Goal: Navigation & Orientation: Find specific page/section

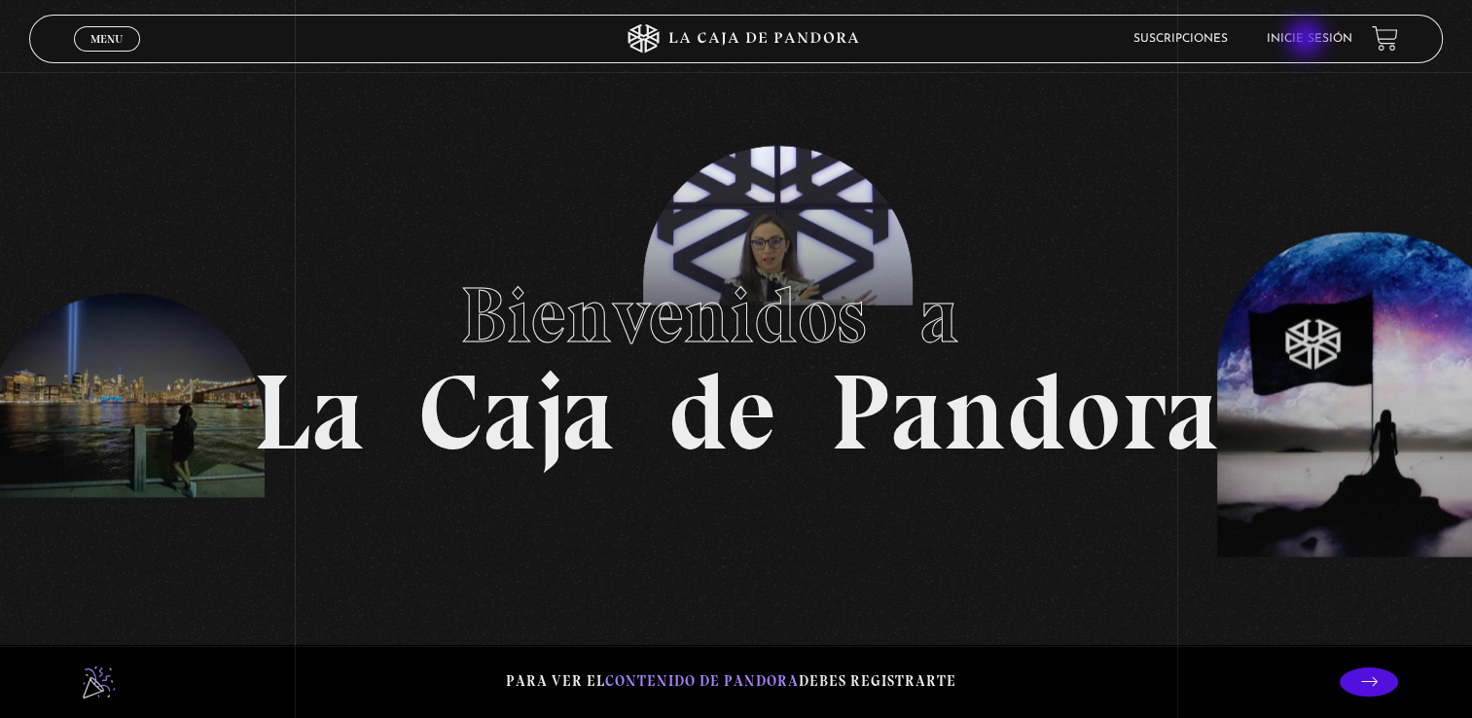
click at [1308, 40] on link "Inicie sesión" at bounding box center [1310, 39] width 86 height 12
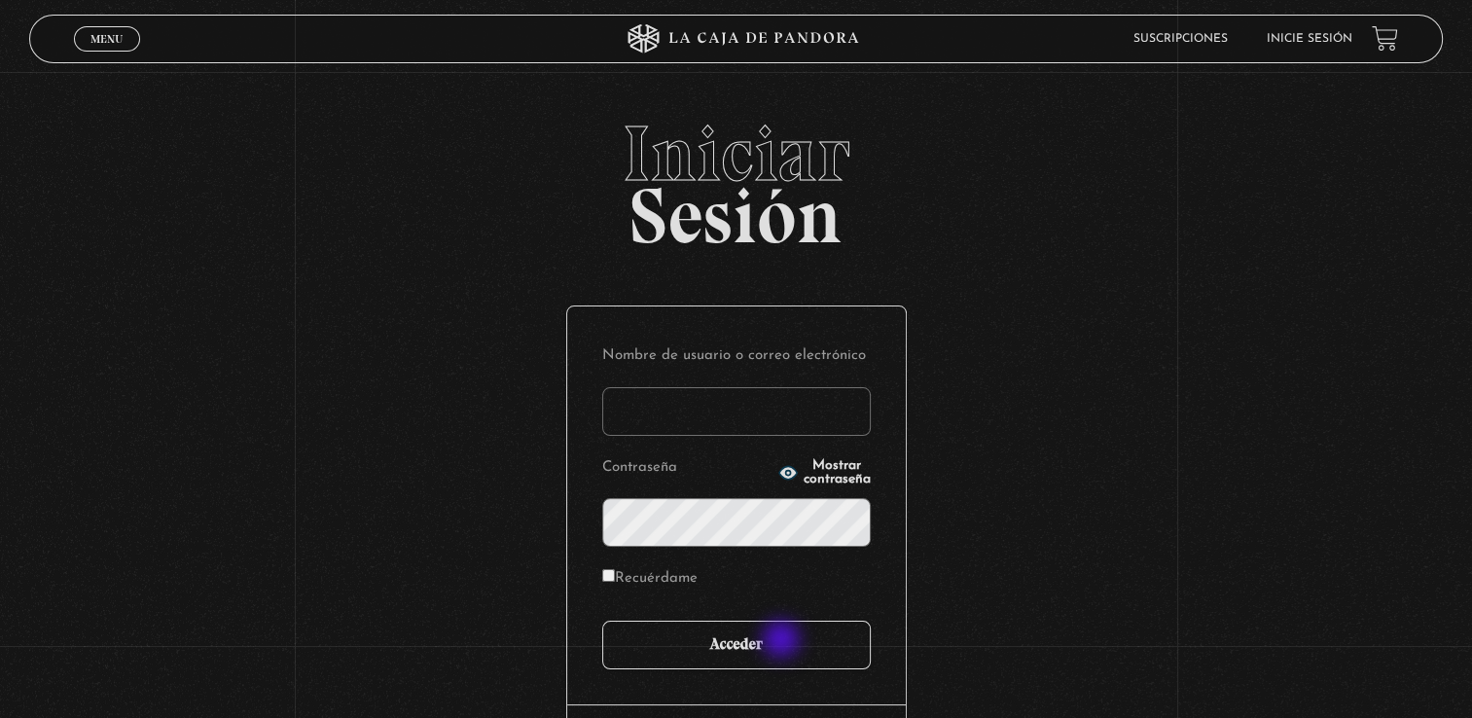
type input "zairamendozapalma@hotmail.com"
click at [784, 642] on input "Acceder" at bounding box center [736, 645] width 269 height 49
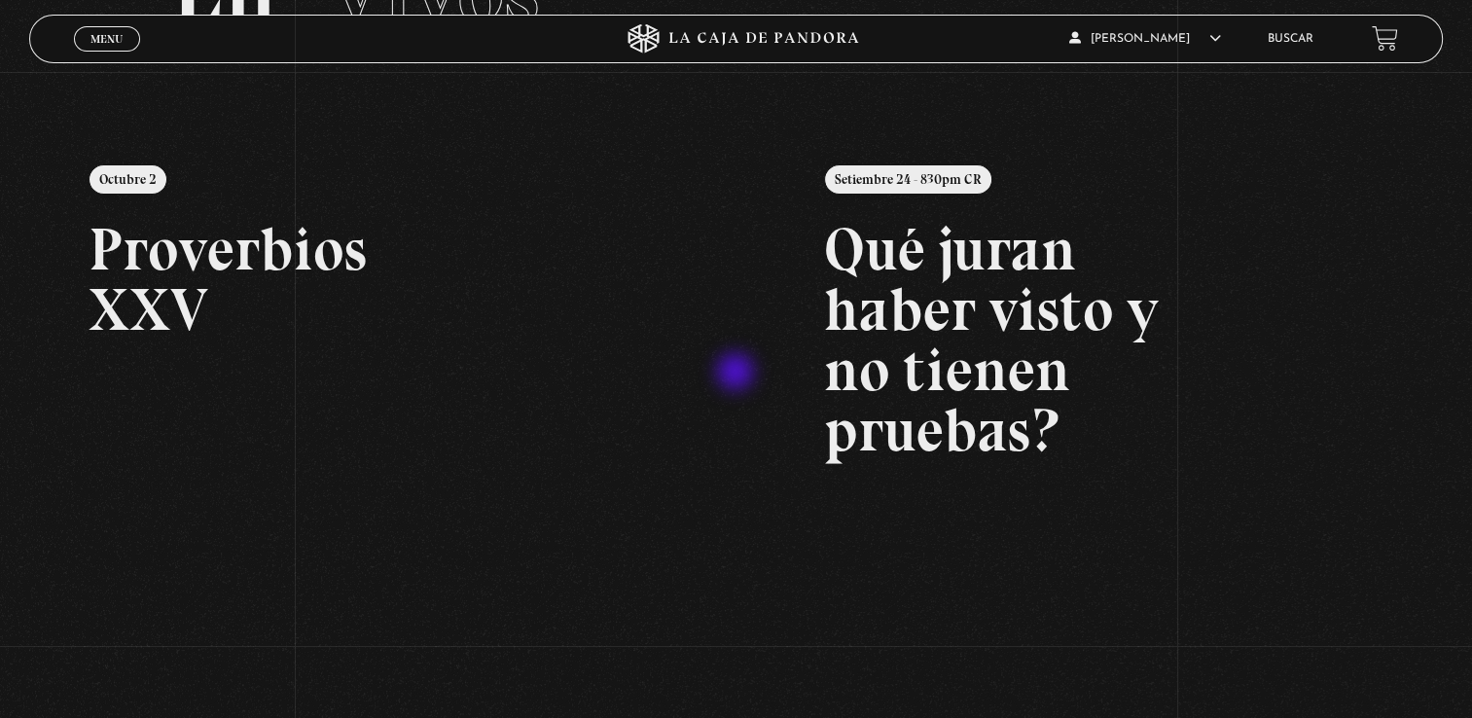
scroll to position [389, 0]
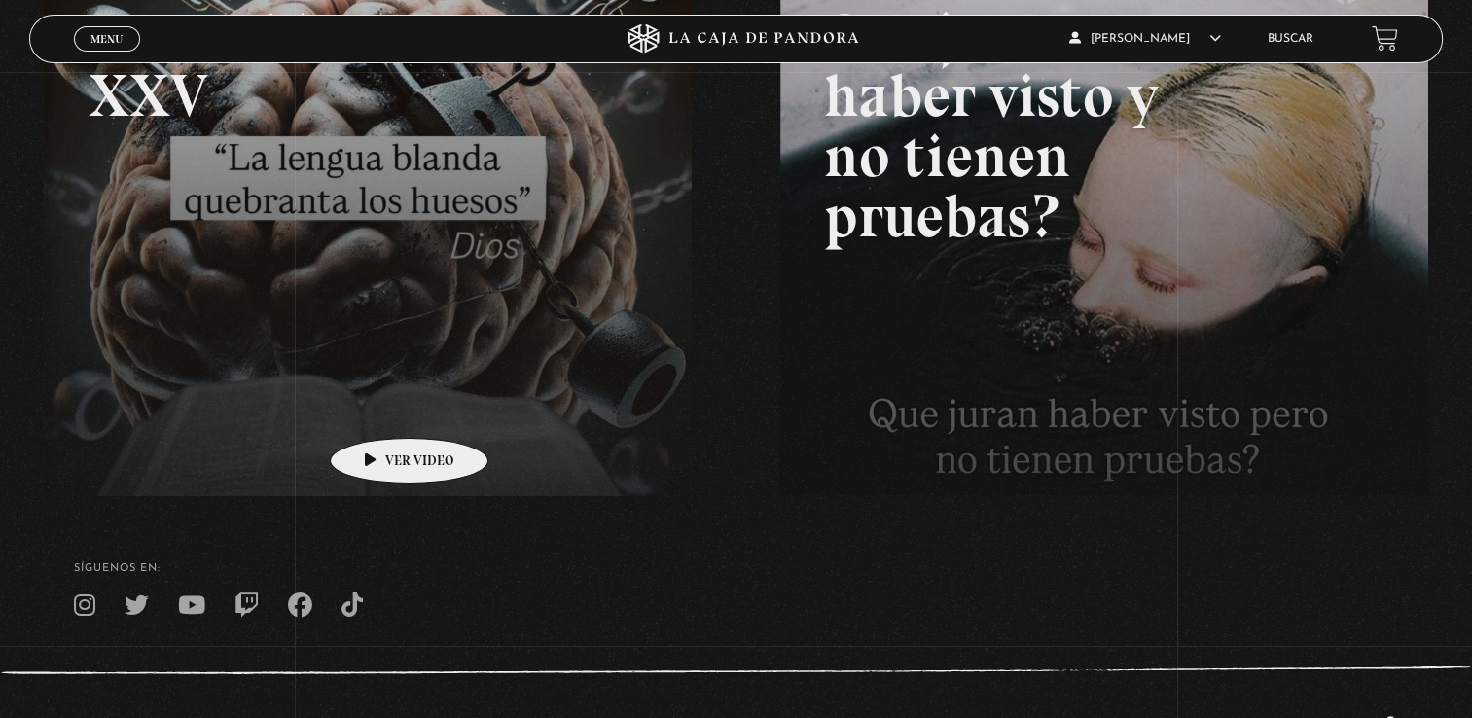
click at [378, 409] on link at bounding box center [780, 280] width 1472 height 718
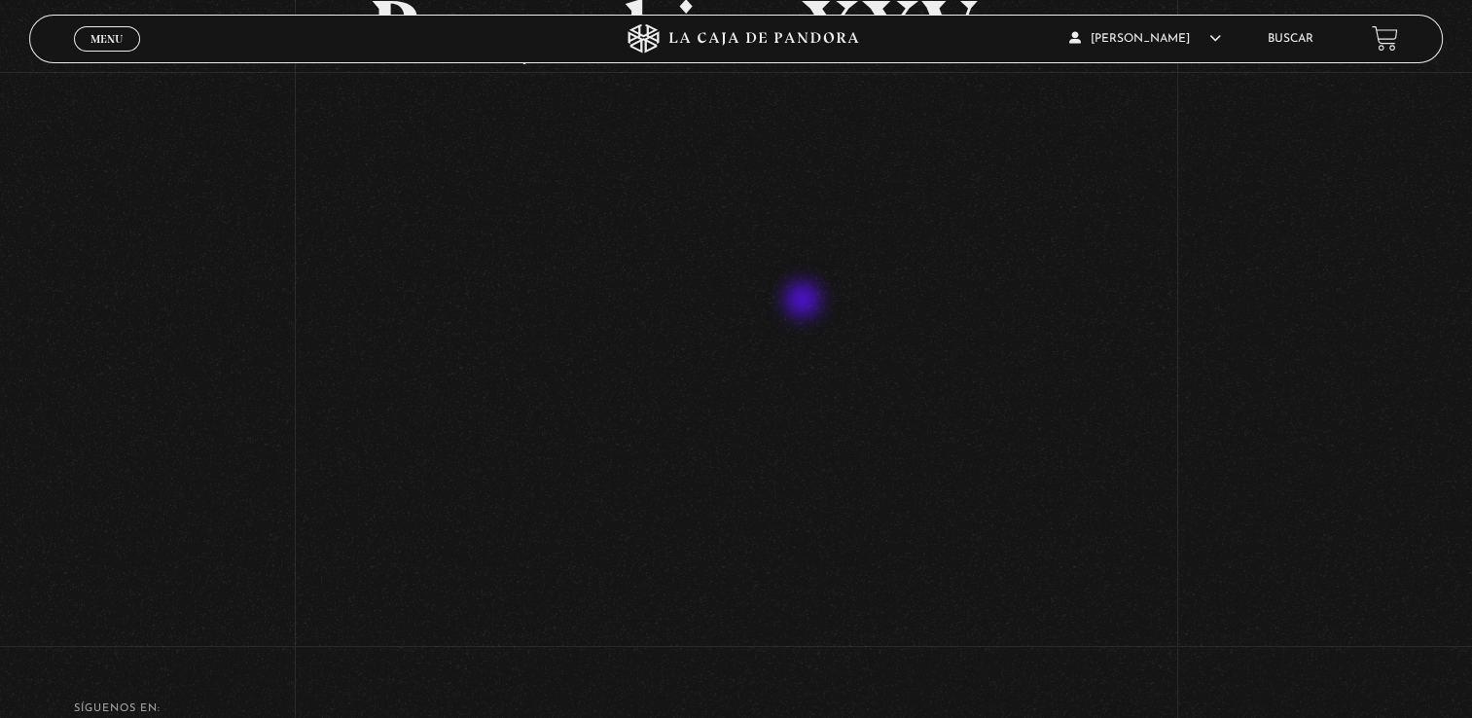
scroll to position [292, 0]
